Goal: Find specific page/section: Find specific page/section

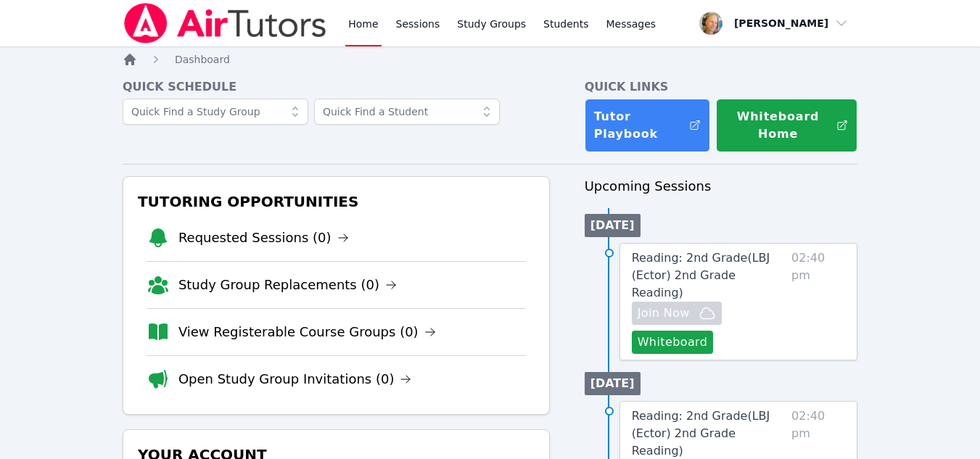
click at [128, 62] on icon "Breadcrumb" at bounding box center [130, 60] width 12 height 12
